Goal: Task Accomplishment & Management: Complete application form

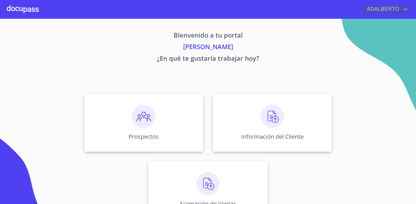
click at [378, 8] on span "ADALBERTO" at bounding box center [383, 9] width 40 height 9
click at [401, 54] on div at bounding box center [208, 102] width 416 height 204
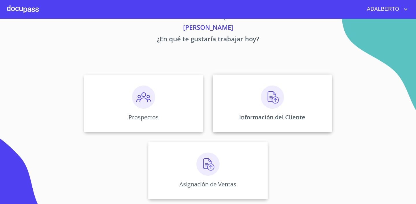
click at [271, 99] on img at bounding box center [272, 97] width 23 height 23
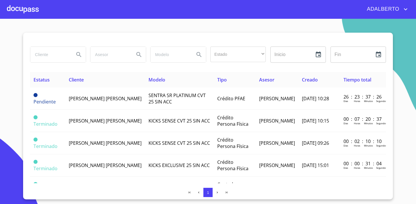
click at [392, 8] on span "ADALBERTO" at bounding box center [383, 9] width 40 height 9
click at [12, 8] on div at bounding box center [208, 102] width 416 height 204
click at [21, 8] on div at bounding box center [23, 9] width 32 height 18
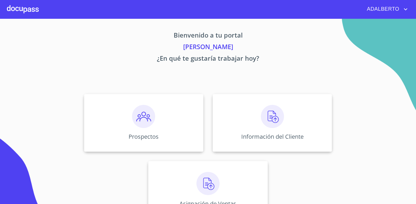
click at [18, 10] on div at bounding box center [23, 9] width 32 height 18
click at [275, 122] on img at bounding box center [272, 116] width 23 height 23
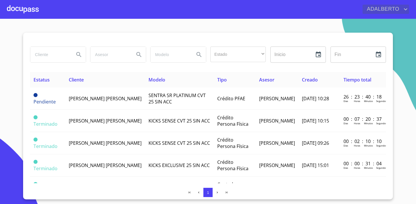
click at [390, 10] on span "ADALBERTO" at bounding box center [383, 9] width 40 height 9
click at [27, 9] on div at bounding box center [208, 102] width 416 height 204
click at [23, 10] on div at bounding box center [23, 9] width 32 height 18
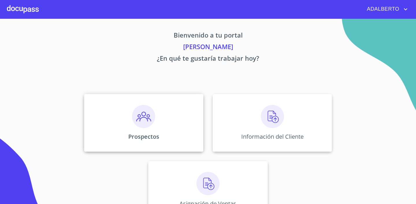
click at [149, 116] on img at bounding box center [143, 116] width 23 height 23
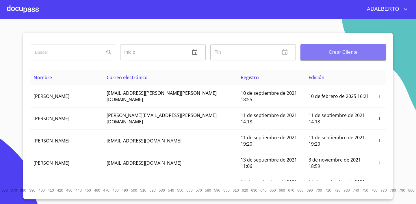
click at [350, 50] on span "Crear Cliente" at bounding box center [343, 52] width 76 height 8
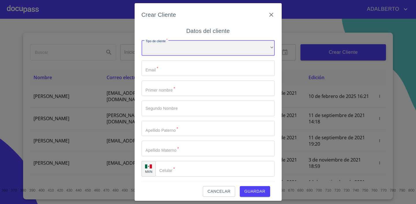
click at [180, 50] on div "​" at bounding box center [208, 48] width 133 height 16
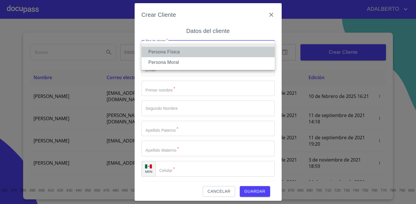
click at [185, 56] on li "Persona Física" at bounding box center [208, 52] width 133 height 10
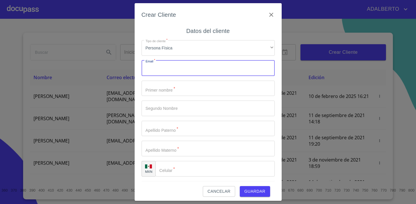
click at [179, 71] on input "Tipo de cliente   *" at bounding box center [208, 68] width 133 height 16
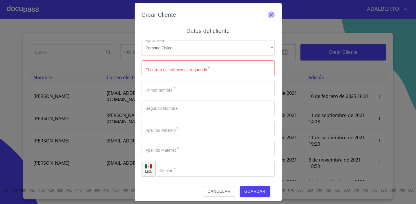
click at [270, 14] on icon "button" at bounding box center [271, 14] width 7 height 7
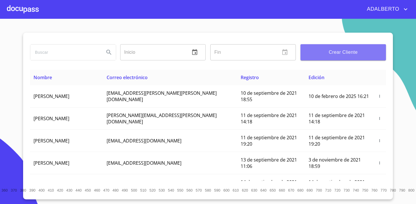
click at [360, 51] on span "Crear Cliente" at bounding box center [343, 52] width 76 height 8
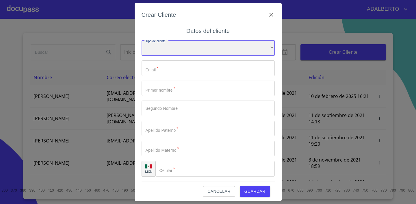
click at [179, 54] on div "​" at bounding box center [208, 48] width 133 height 16
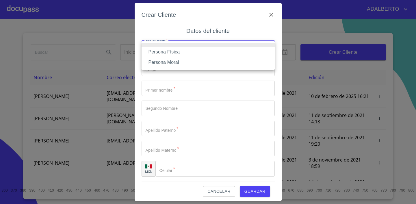
click at [178, 54] on li "Persona Física" at bounding box center [208, 52] width 133 height 10
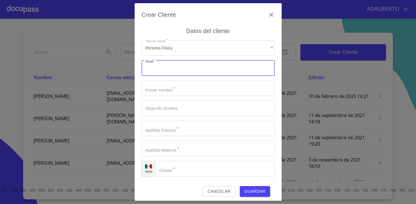
click at [175, 68] on input "Tipo de cliente   *" at bounding box center [208, 68] width 133 height 16
click at [181, 94] on input "Tipo de cliente   *" at bounding box center [208, 89] width 133 height 16
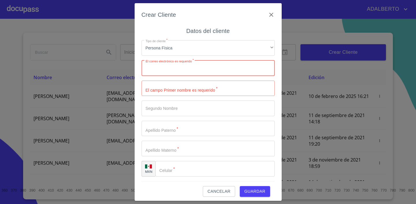
click at [235, 68] on input "Tipo de cliente   *" at bounding box center [208, 68] width 133 height 16
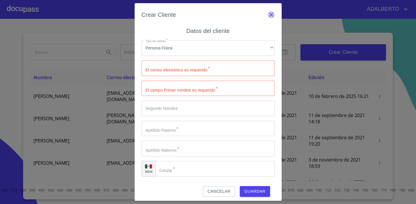
click at [273, 14] on icon "button" at bounding box center [271, 14] width 7 height 7
